Goal: Task Accomplishment & Management: Manage account settings

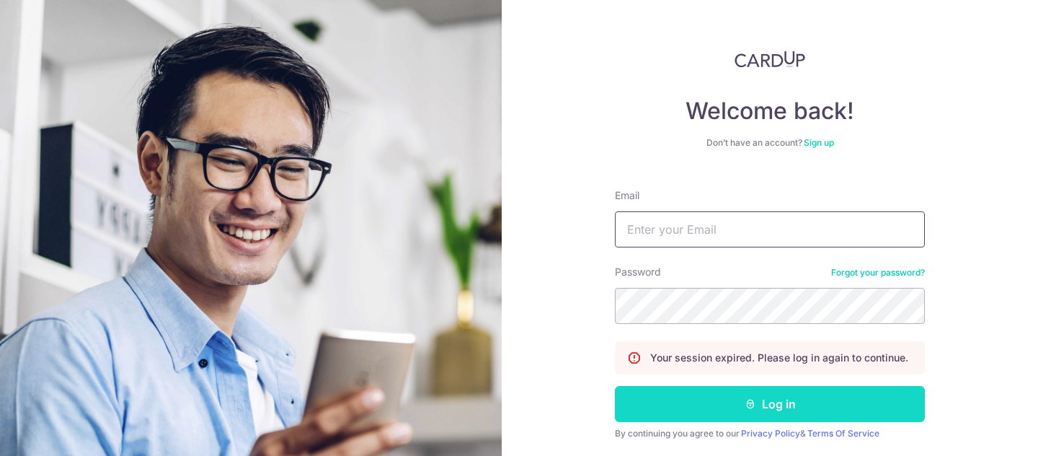
type input "[EMAIL_ADDRESS][DOMAIN_NAME]"
click at [713, 407] on button "Log in" at bounding box center [770, 404] width 310 height 36
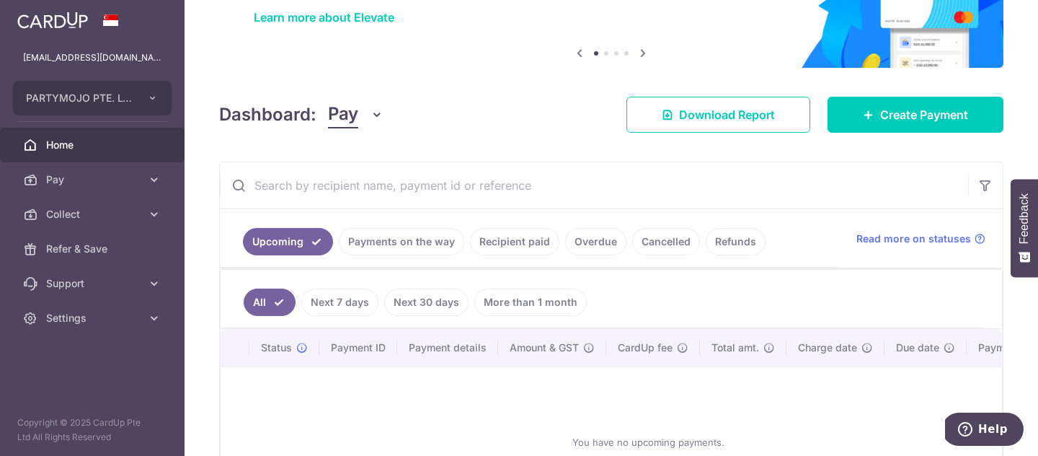
scroll to position [159, 0]
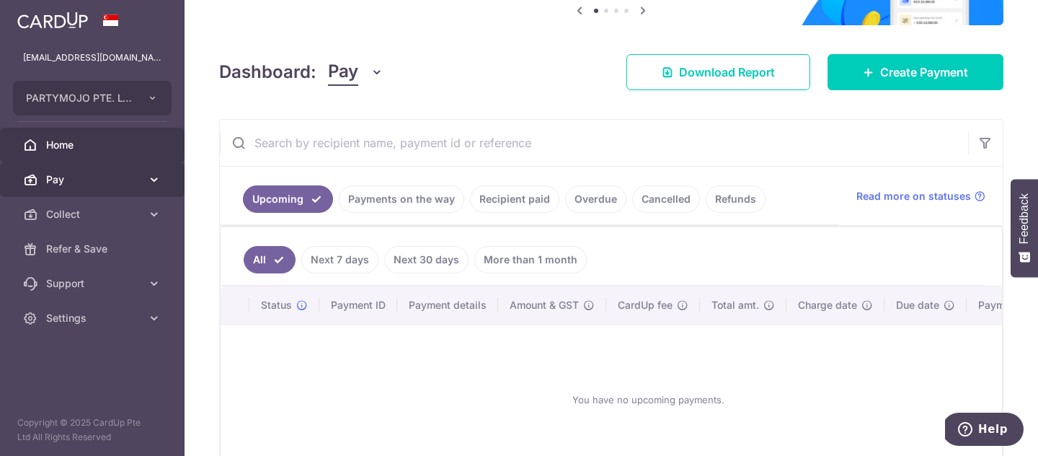
click at [152, 188] on link "Pay" at bounding box center [92, 179] width 185 height 35
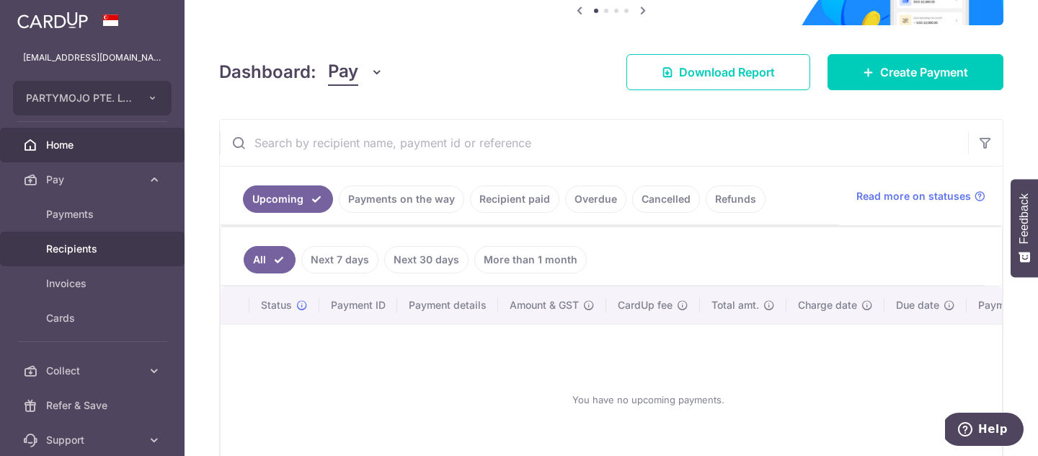
drag, startPoint x: 115, startPoint y: 246, endPoint x: 124, endPoint y: 244, distance: 8.9
